Goal: Navigation & Orientation: Find specific page/section

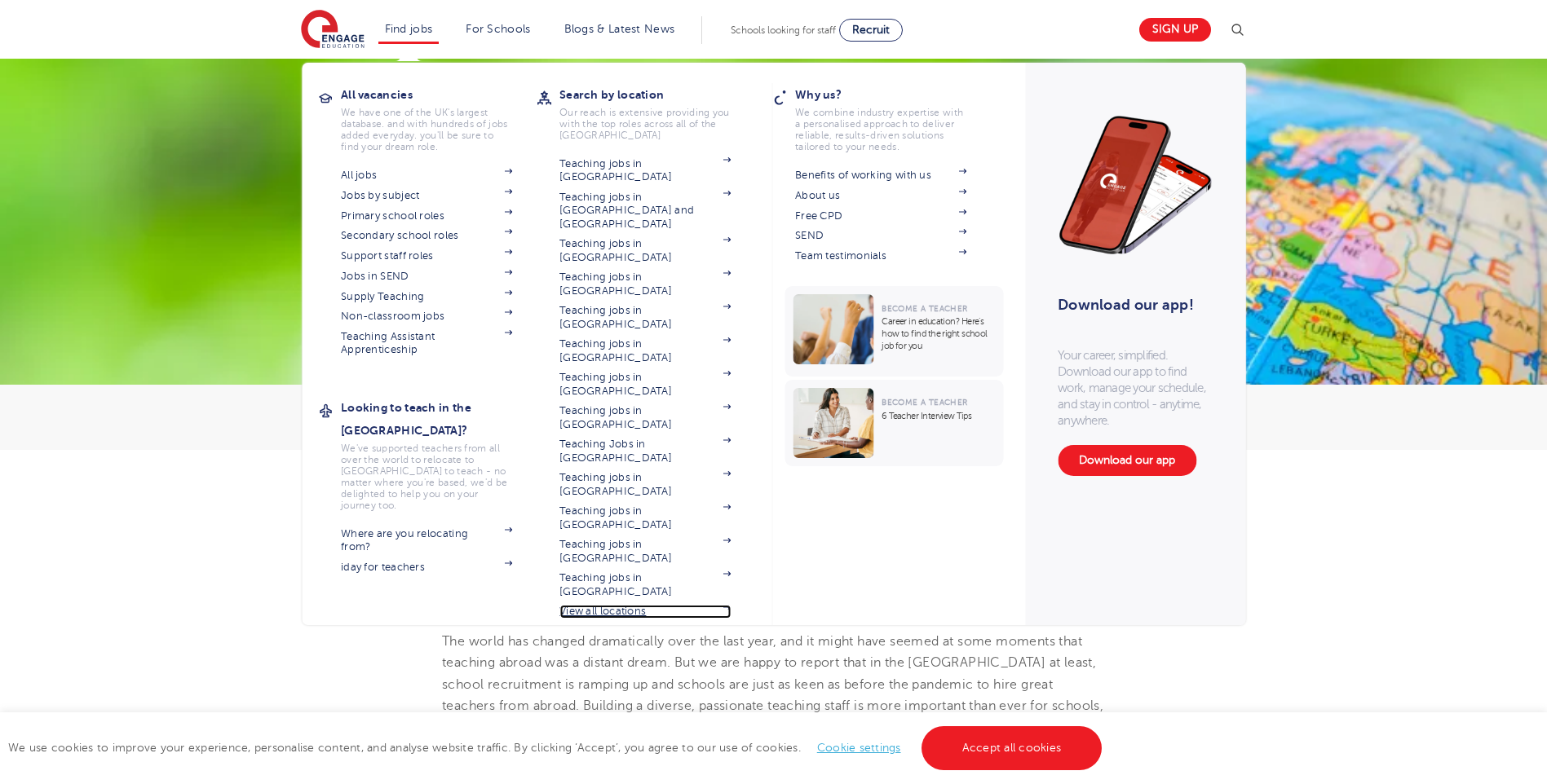
click at [619, 605] on link "View all locations" at bounding box center [645, 611] width 171 height 13
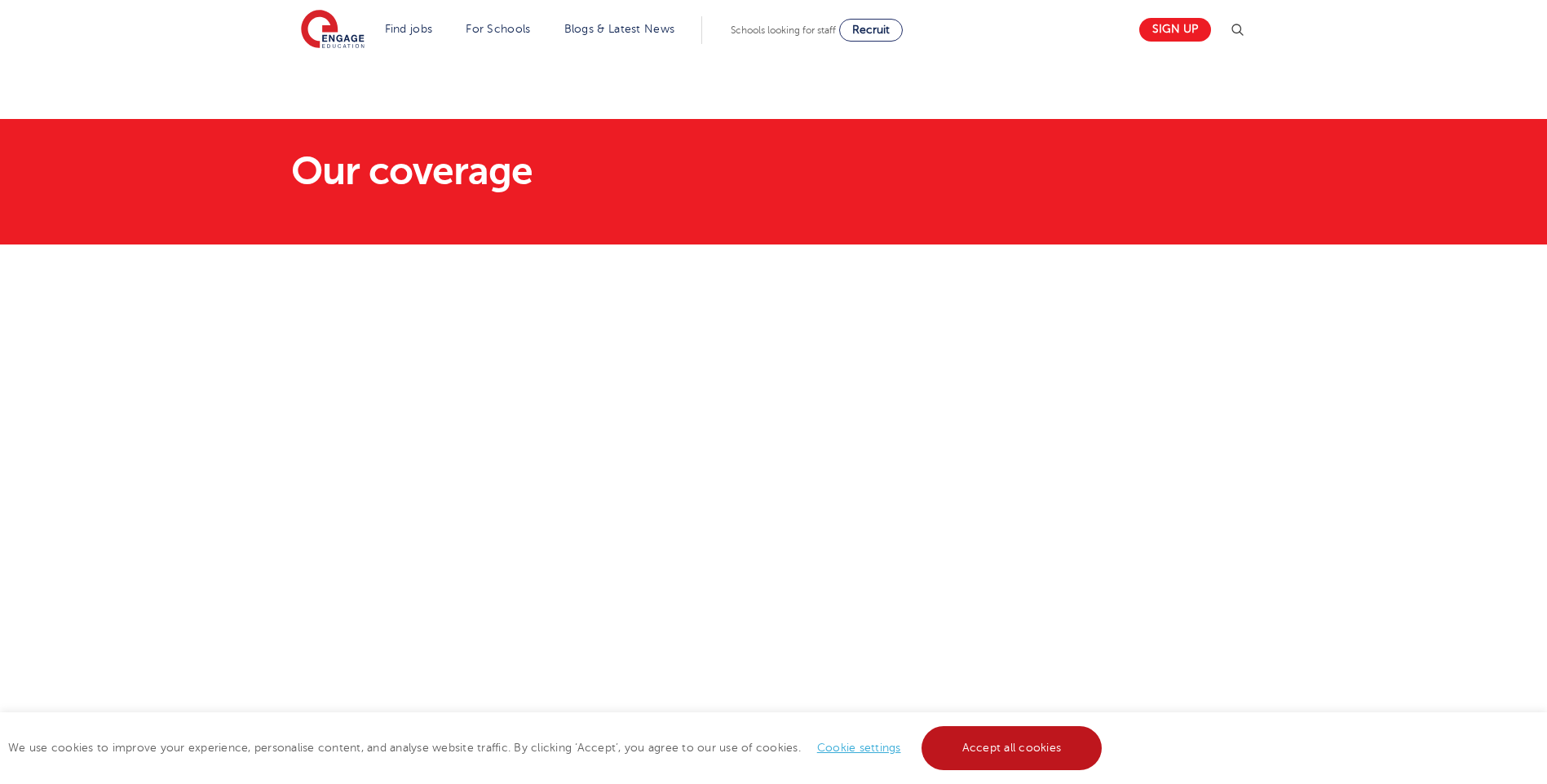
click at [968, 755] on link "Accept all cookies" at bounding box center [1011, 748] width 181 height 44
